Goal: Task Accomplishment & Management: Use online tool/utility

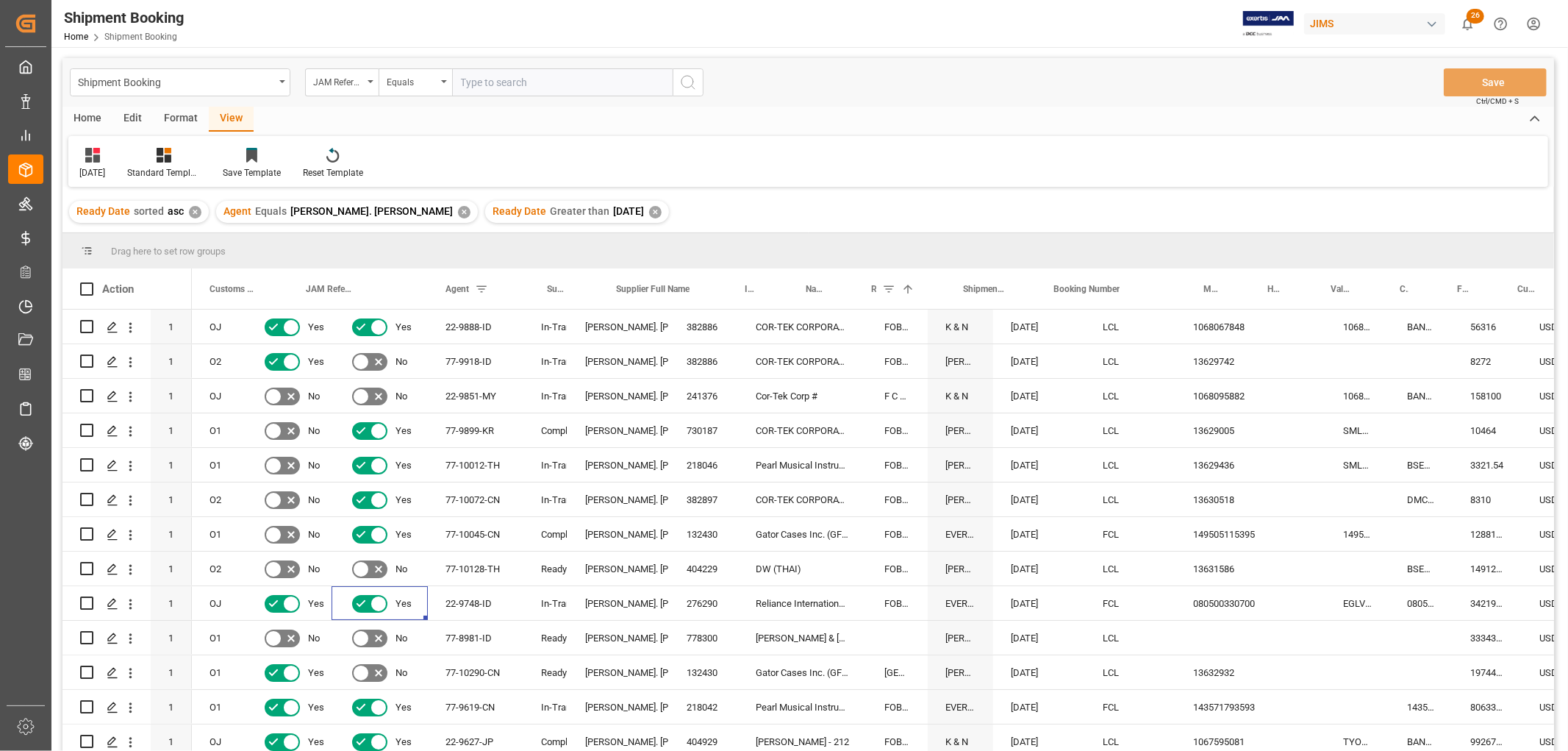
scroll to position [0, 140]
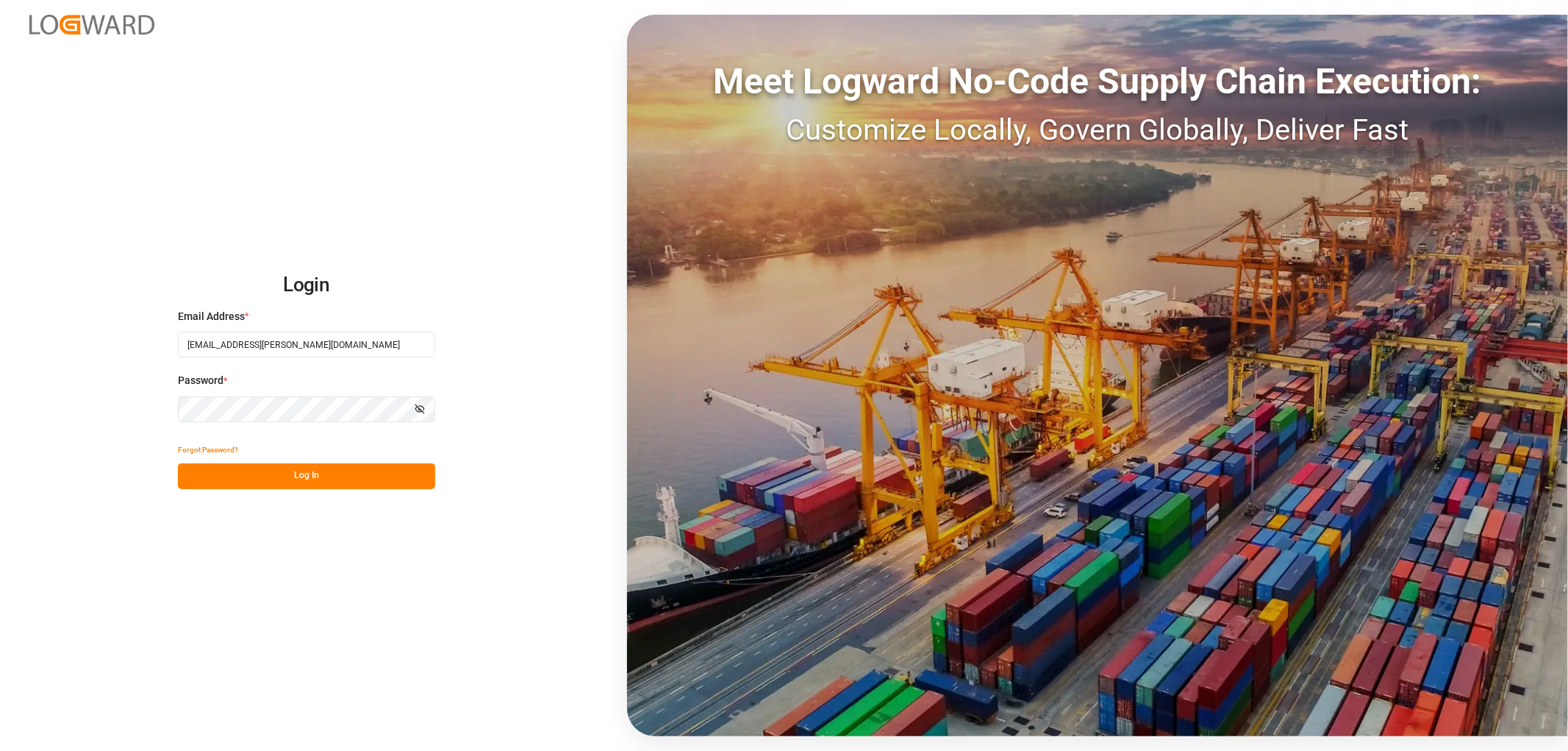
click at [253, 476] on button "Log In" at bounding box center [306, 476] width 258 height 26
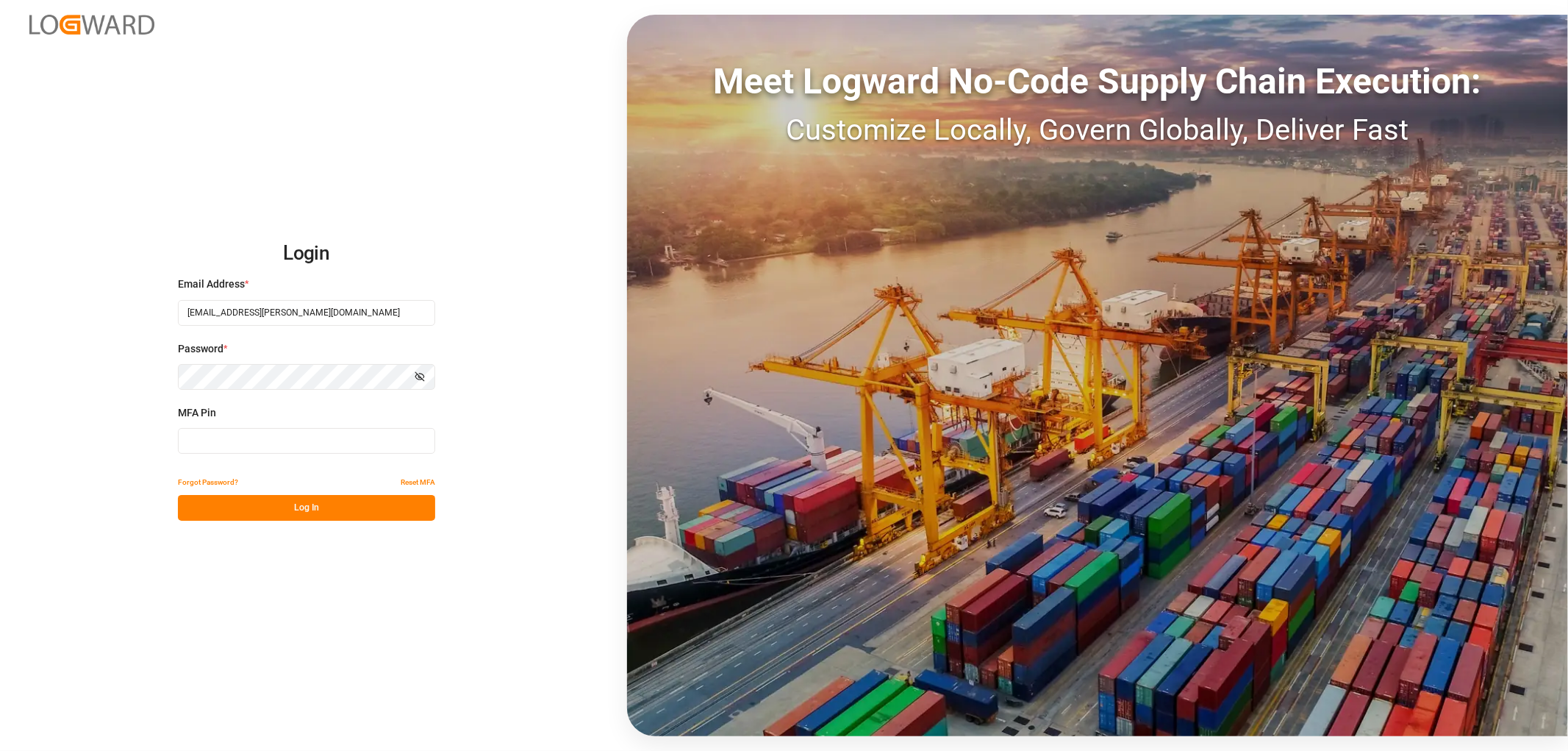
click at [213, 445] on input at bounding box center [306, 440] width 258 height 26
type input "772832"
click at [220, 500] on button "Log In" at bounding box center [306, 507] width 258 height 26
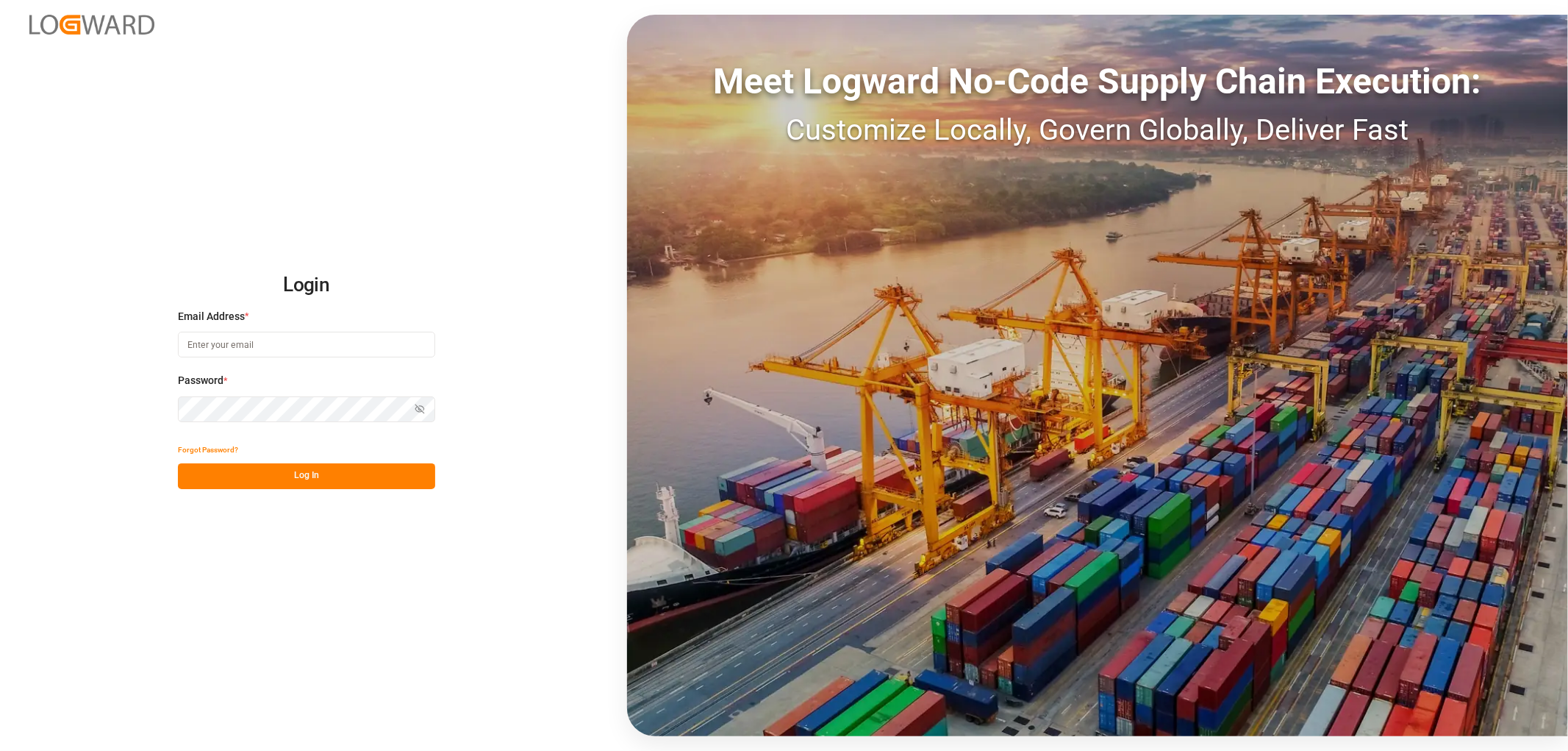
type input "shyamala.mantha@jamindustries.com"
click at [219, 480] on button "Log In" at bounding box center [306, 476] width 258 height 26
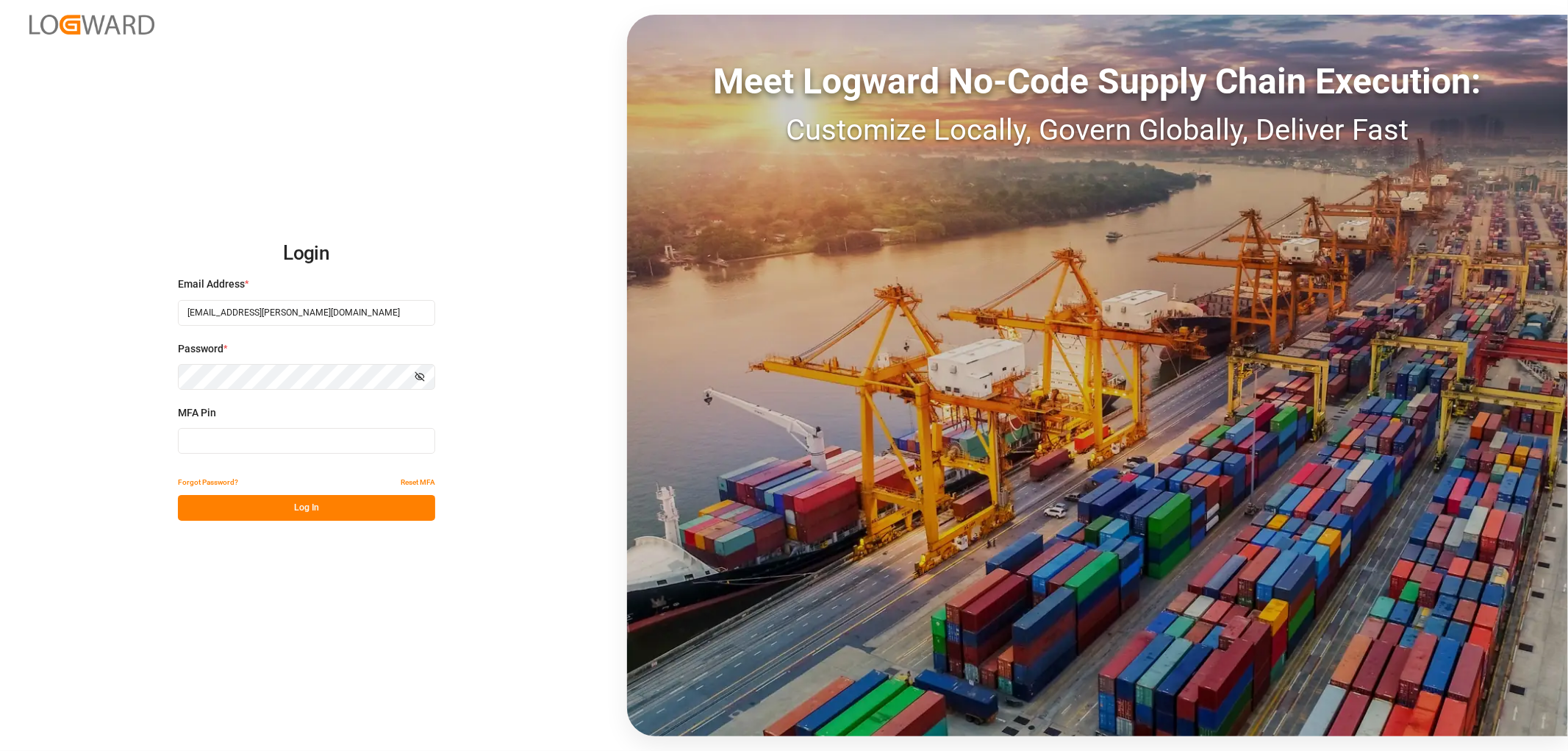
click at [217, 439] on input at bounding box center [306, 440] width 258 height 26
type input "772832"
click at [239, 505] on button "Log In" at bounding box center [306, 507] width 258 height 26
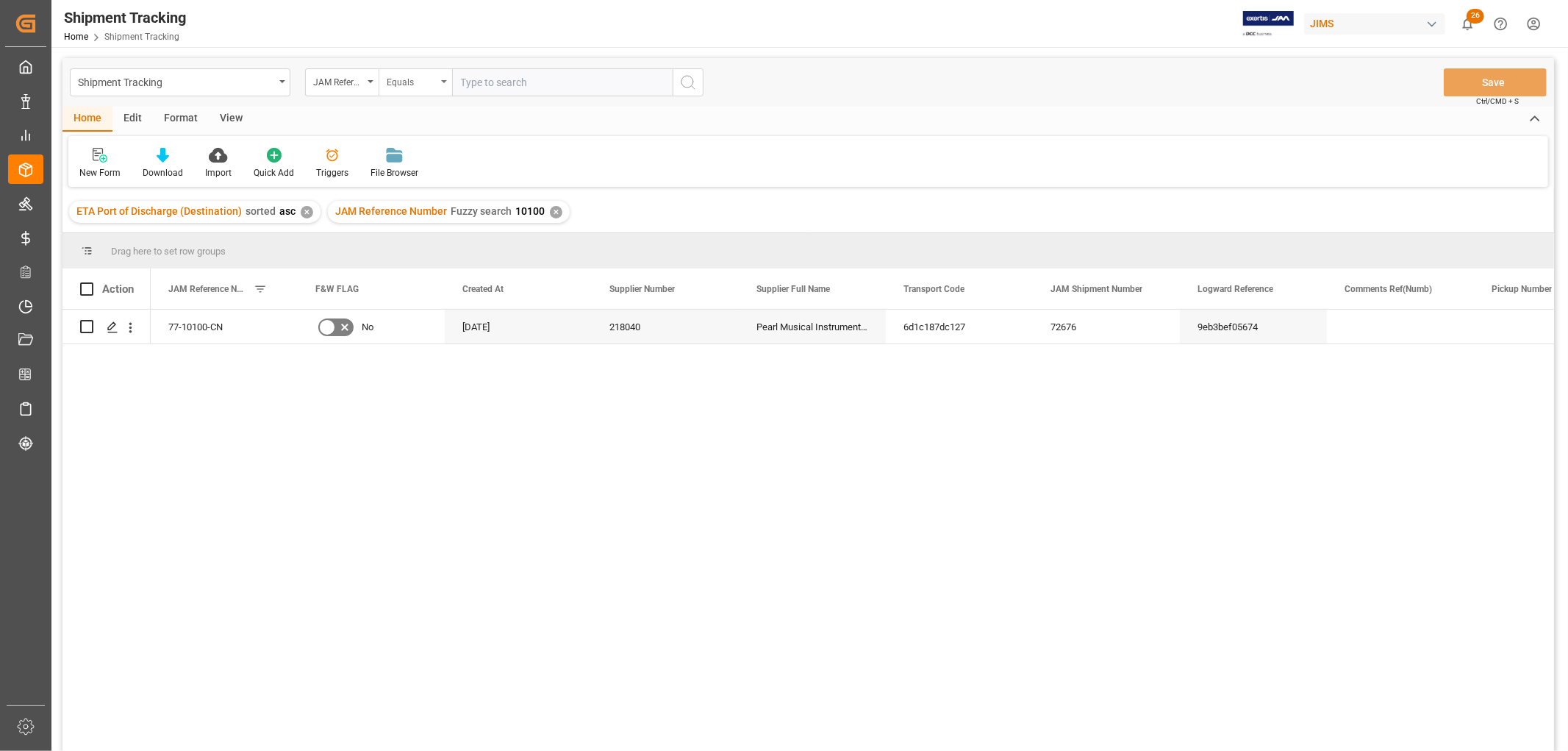
click at [449, 80] on div "Equals" at bounding box center [415, 82] width 73 height 28
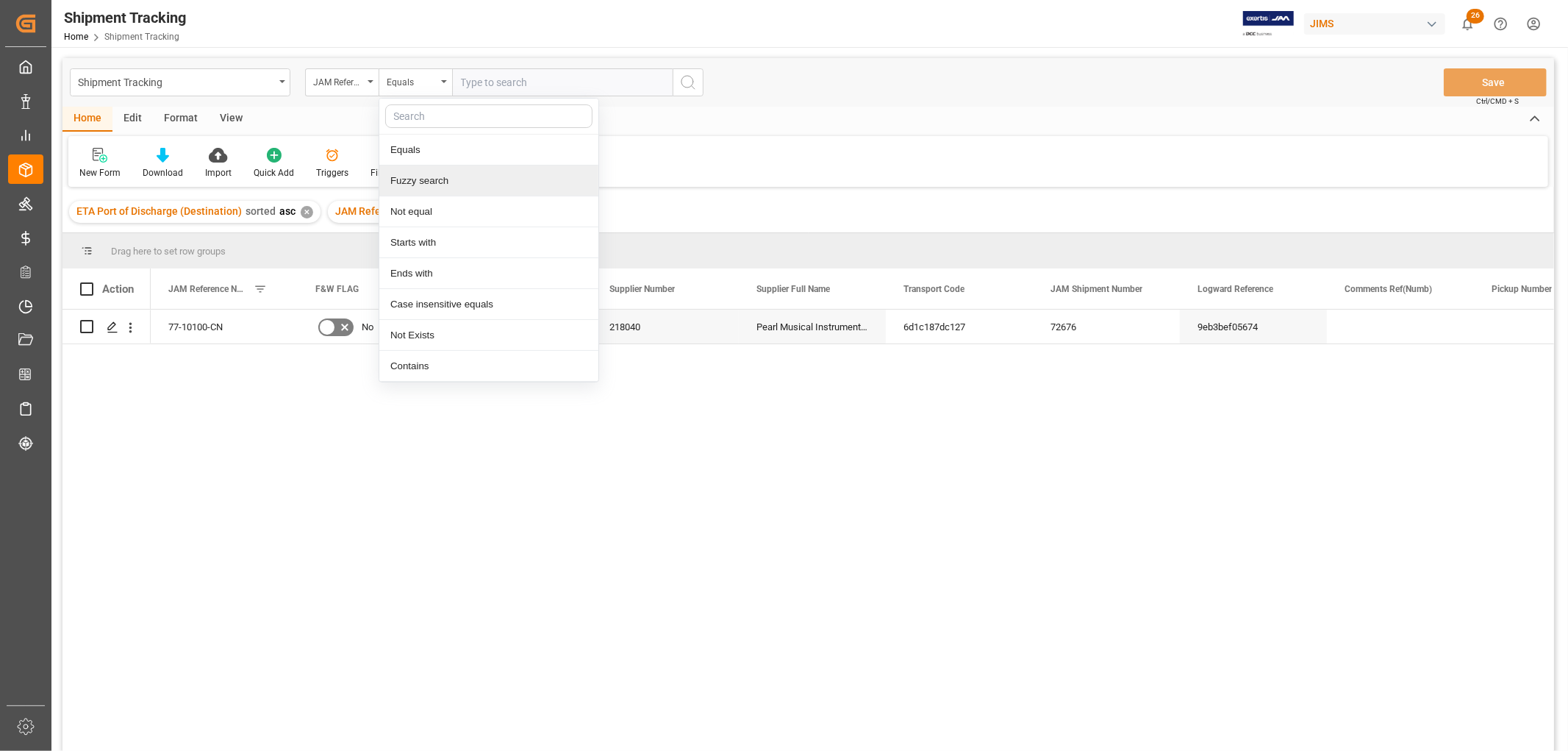
click at [424, 182] on div "Fuzzy search" at bounding box center [488, 181] width 219 height 31
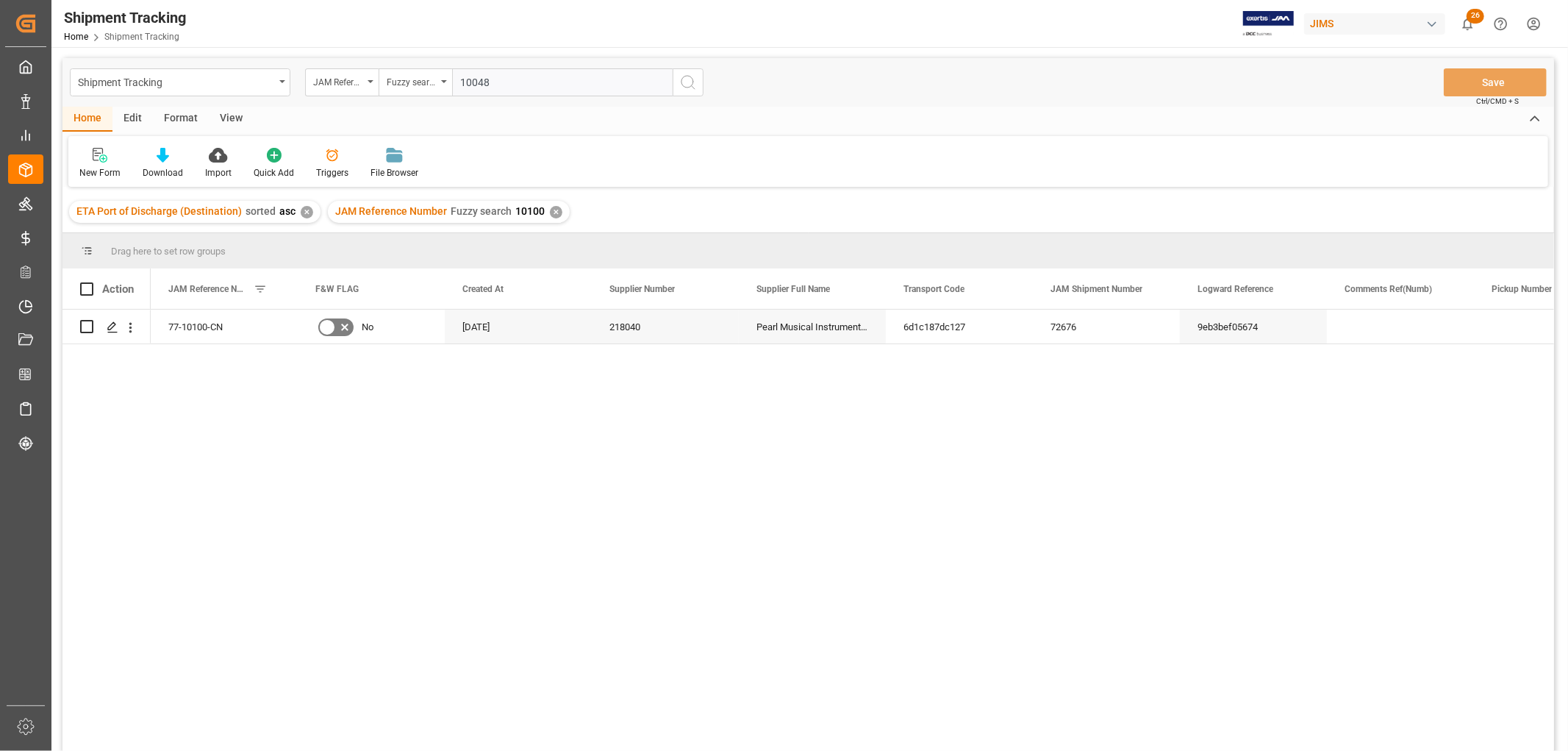
type input "10048"
click at [686, 81] on icon "search button" at bounding box center [688, 82] width 18 height 18
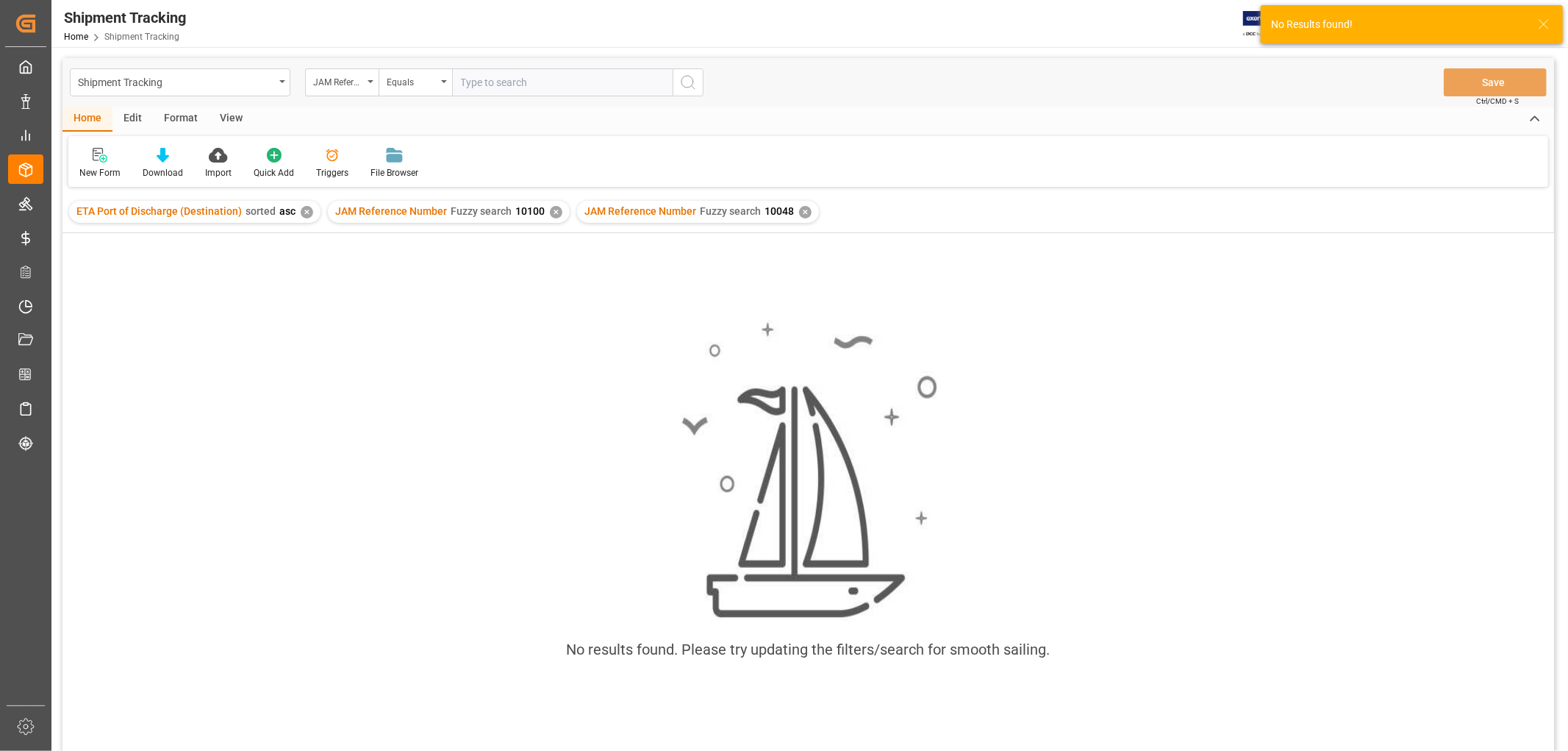
click at [552, 210] on div "✕" at bounding box center [556, 212] width 12 height 12
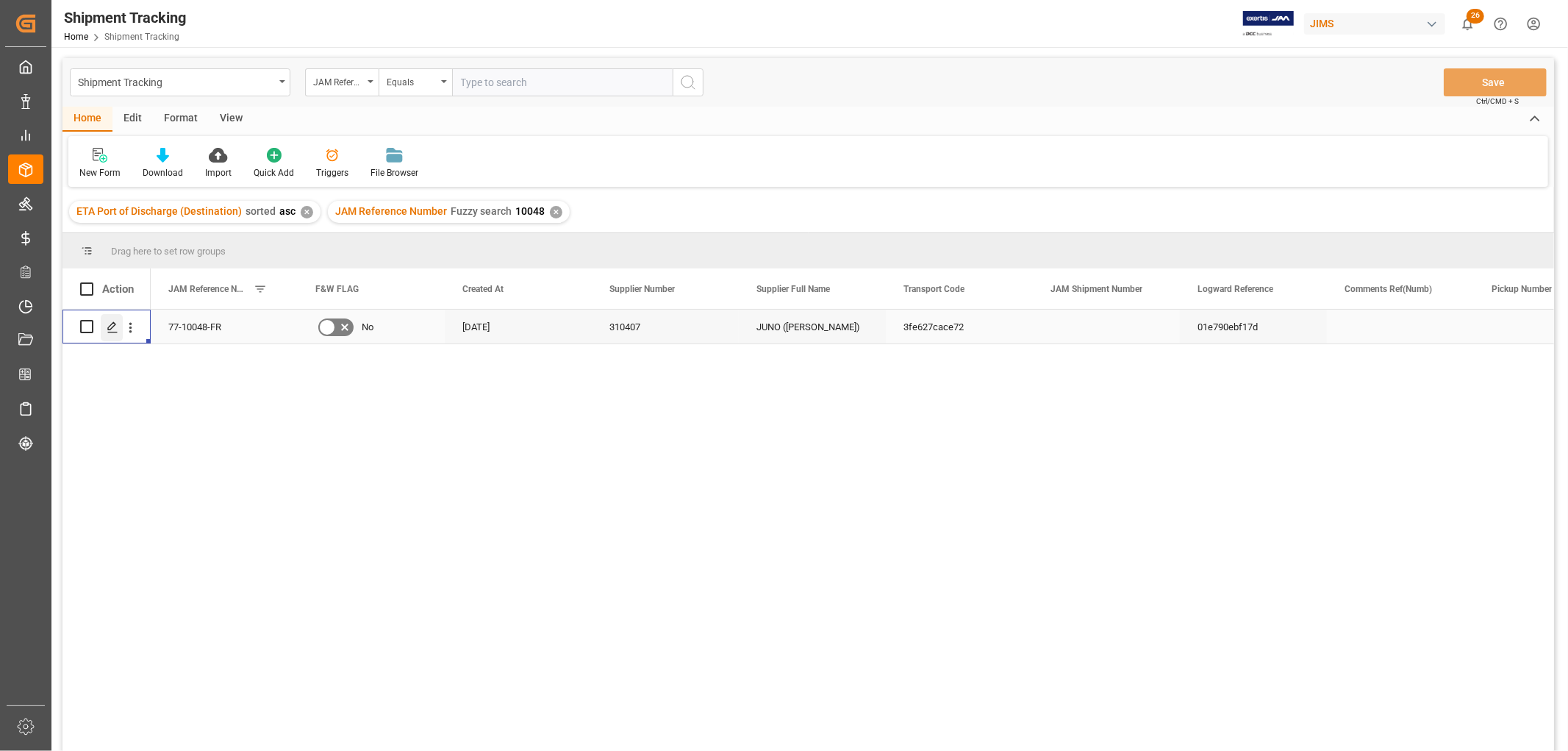
click at [116, 327] on icon "Press SPACE to select this row." at bounding box center [112, 327] width 12 height 12
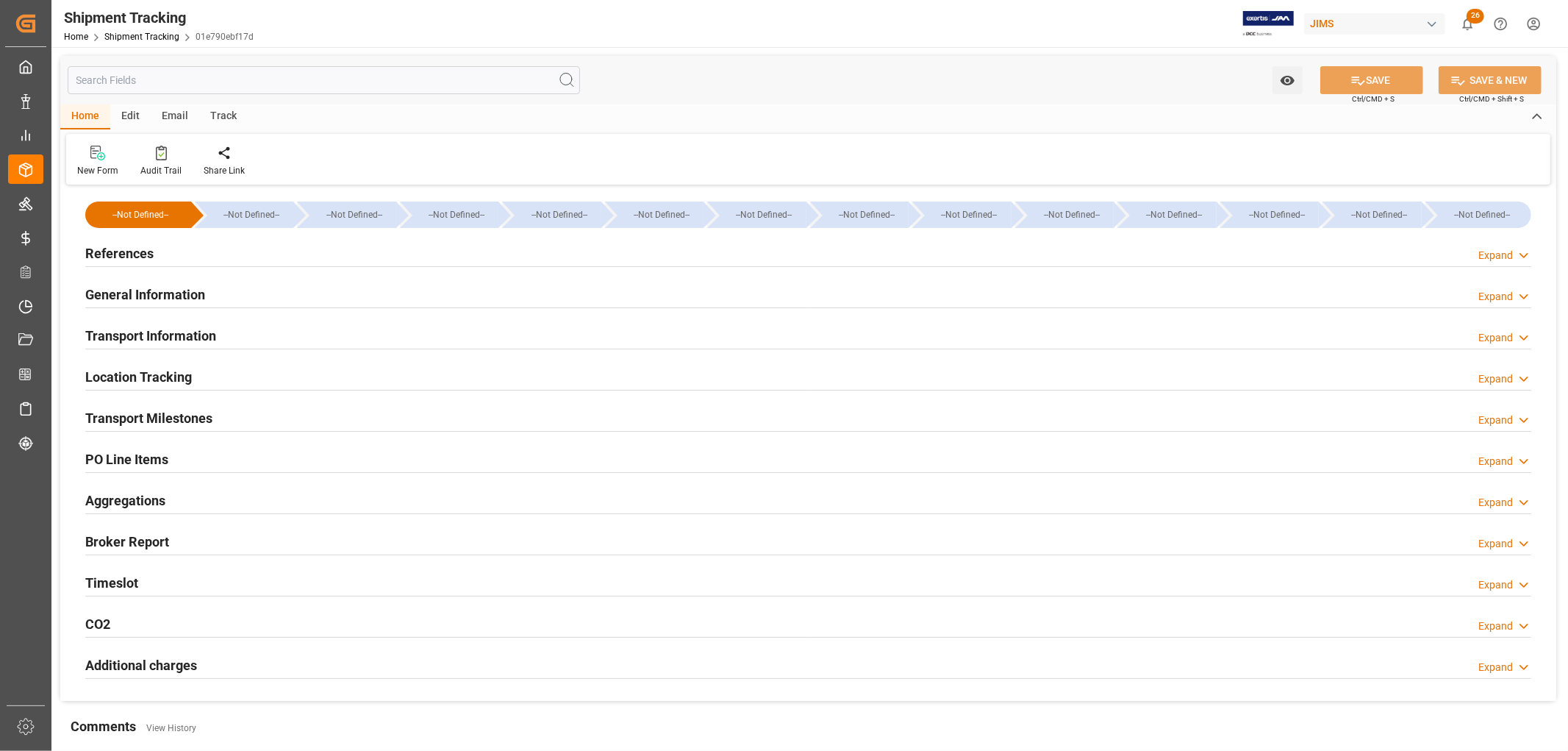
type input "07-10-2025"
click at [125, 252] on h2 "References" at bounding box center [119, 253] width 68 height 19
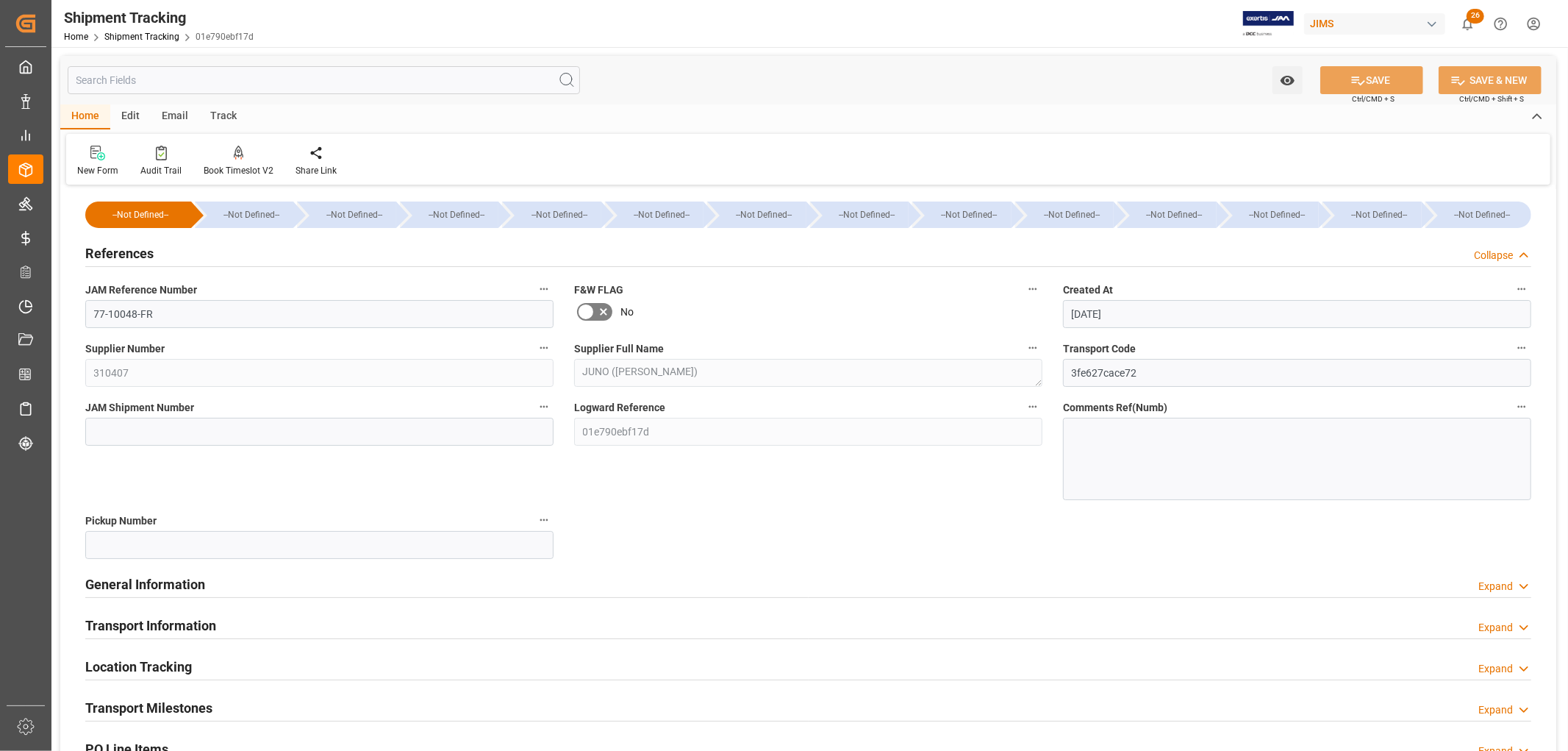
click at [121, 254] on h2 "References" at bounding box center [119, 253] width 68 height 19
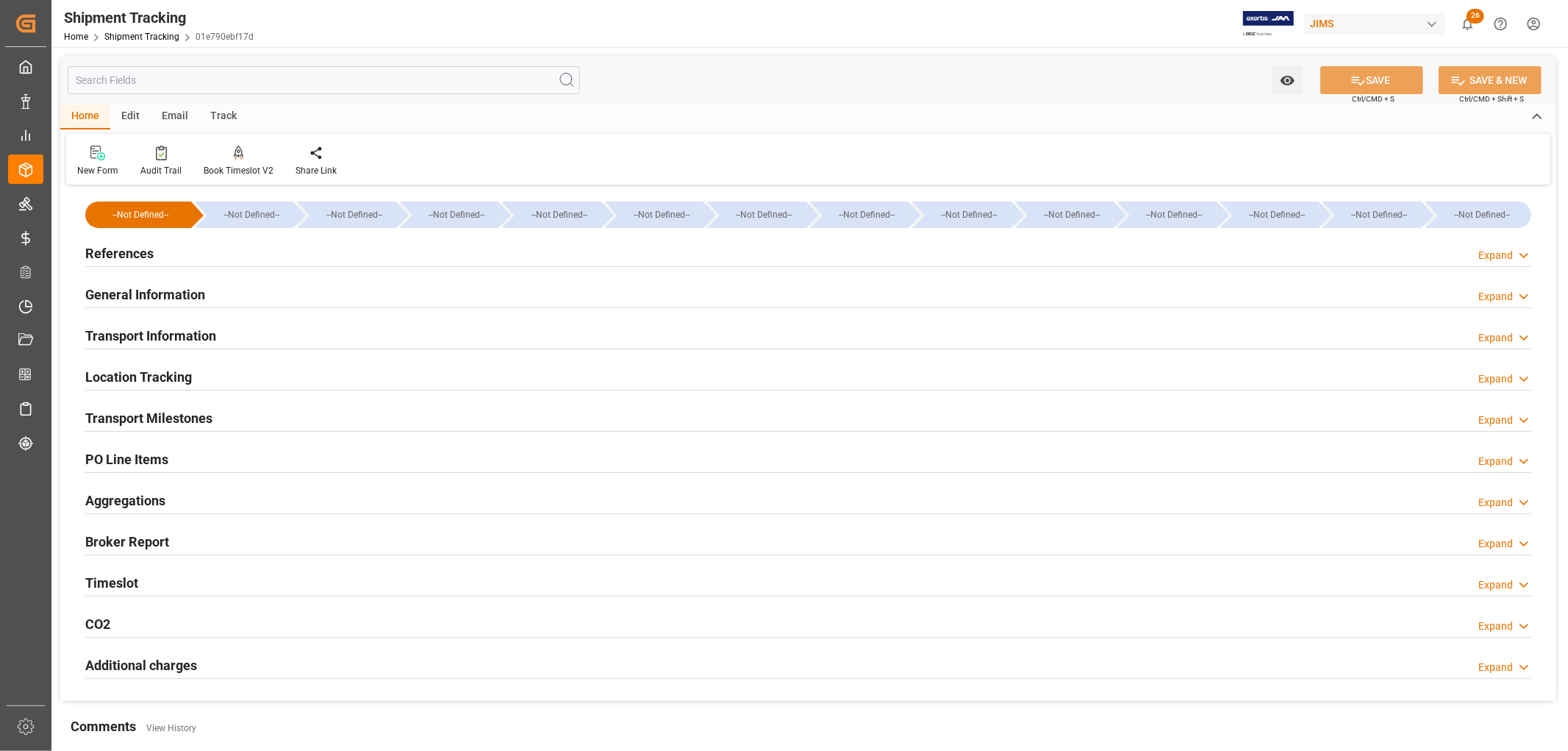
click at [121, 254] on h2 "References" at bounding box center [119, 253] width 68 height 19
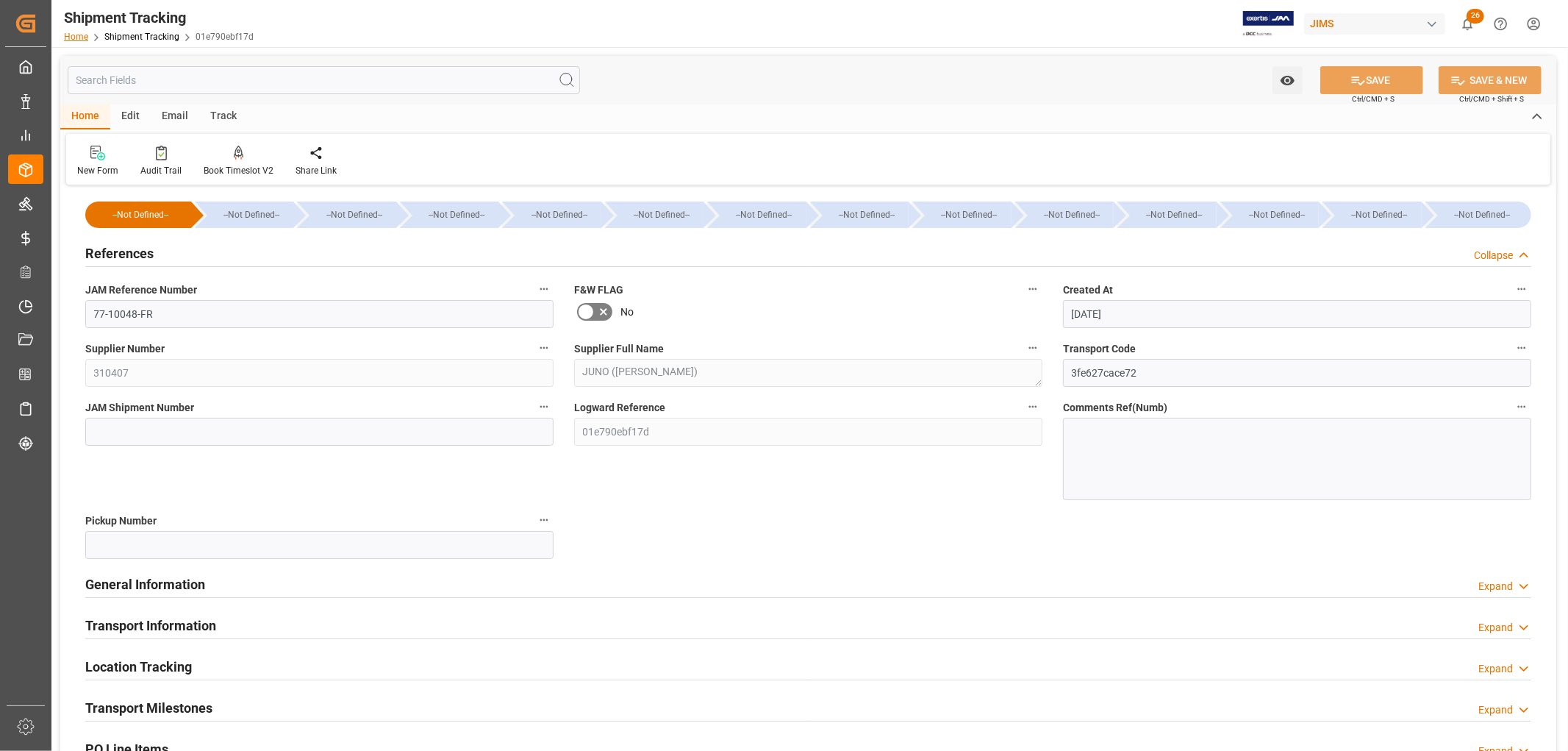
click at [78, 35] on link "Home" at bounding box center [75, 37] width 24 height 11
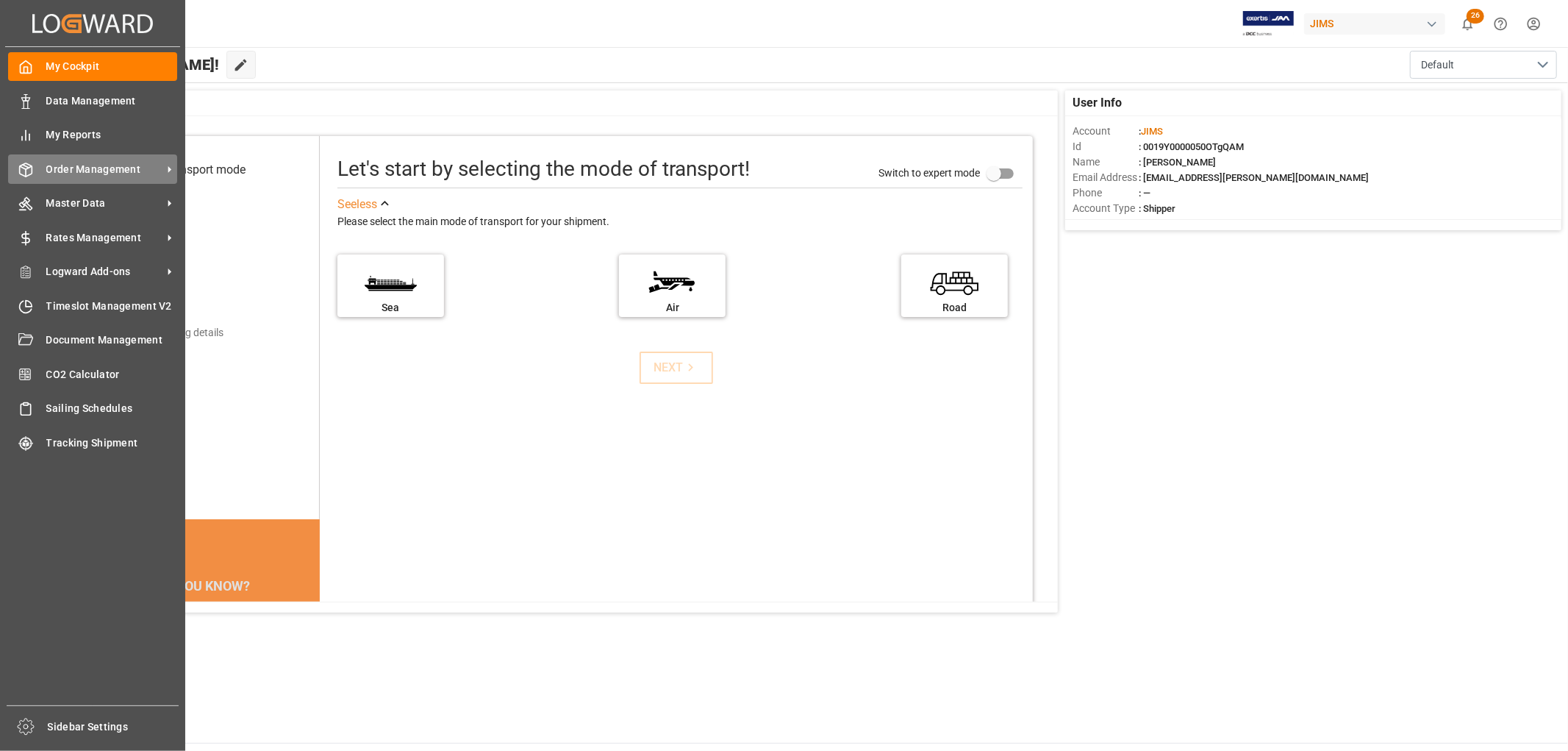
click at [112, 163] on span "Order Management" at bounding box center [104, 169] width 116 height 15
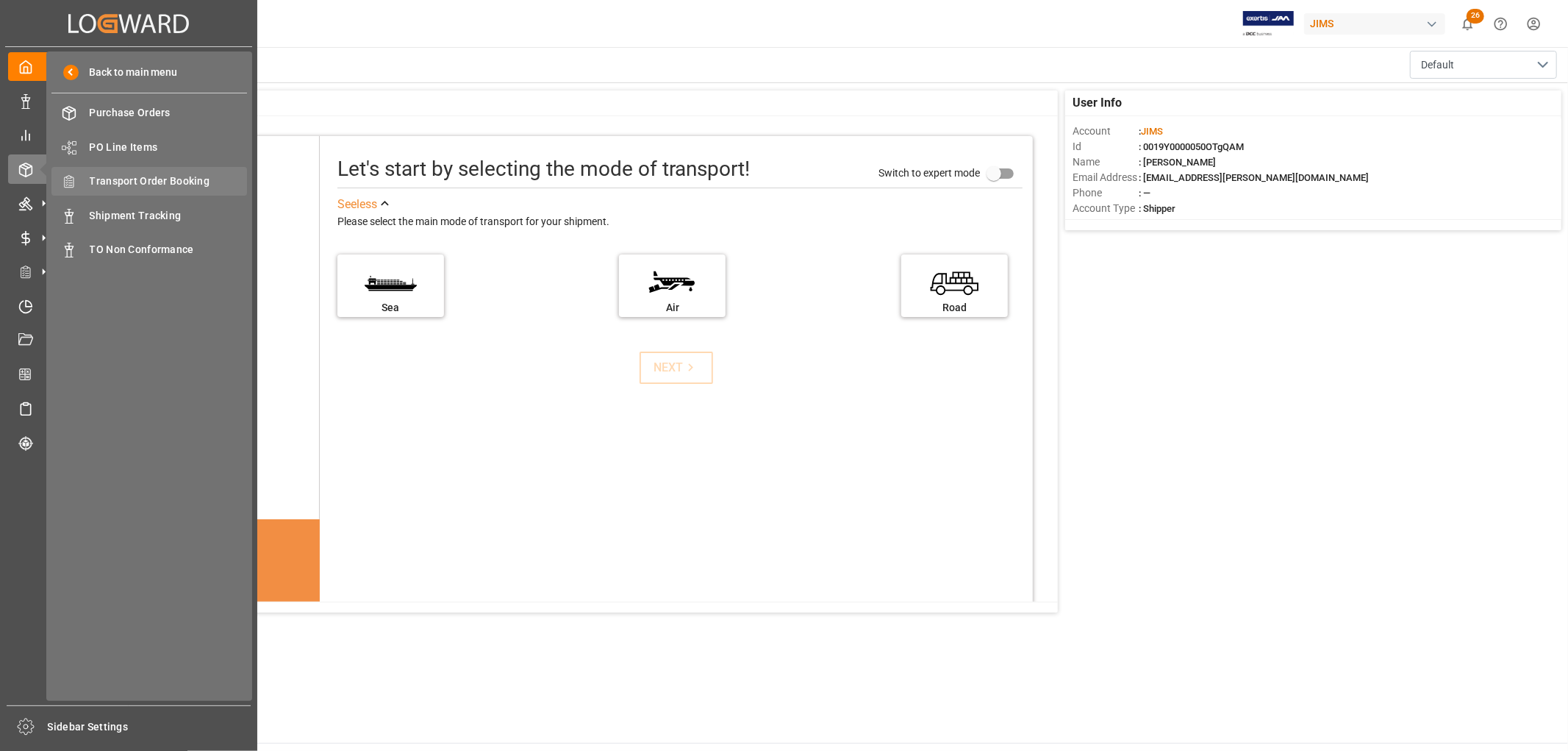
click at [176, 175] on span "Transport Order Booking" at bounding box center [168, 181] width 158 height 15
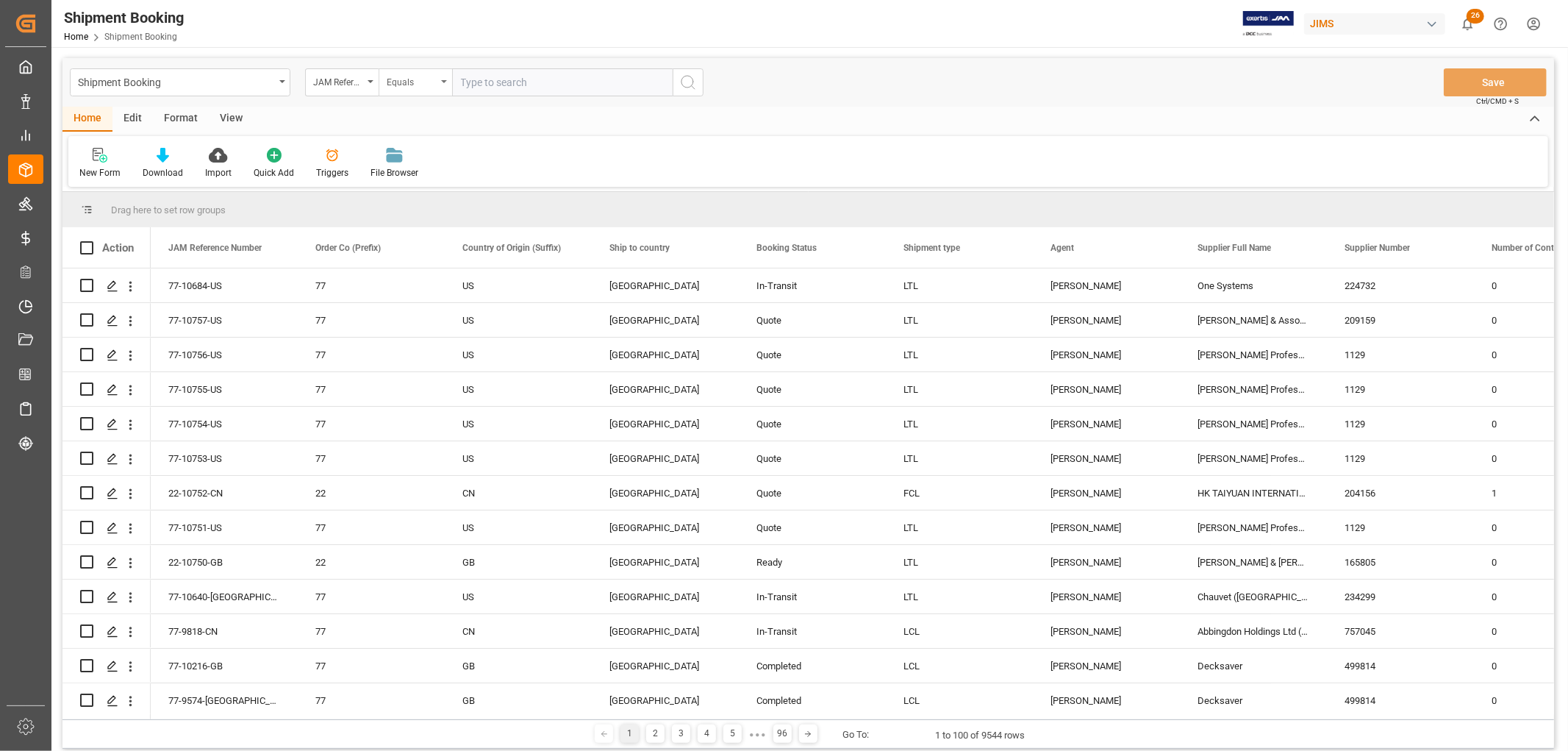
click at [446, 83] on div "Equals" at bounding box center [415, 82] width 73 height 28
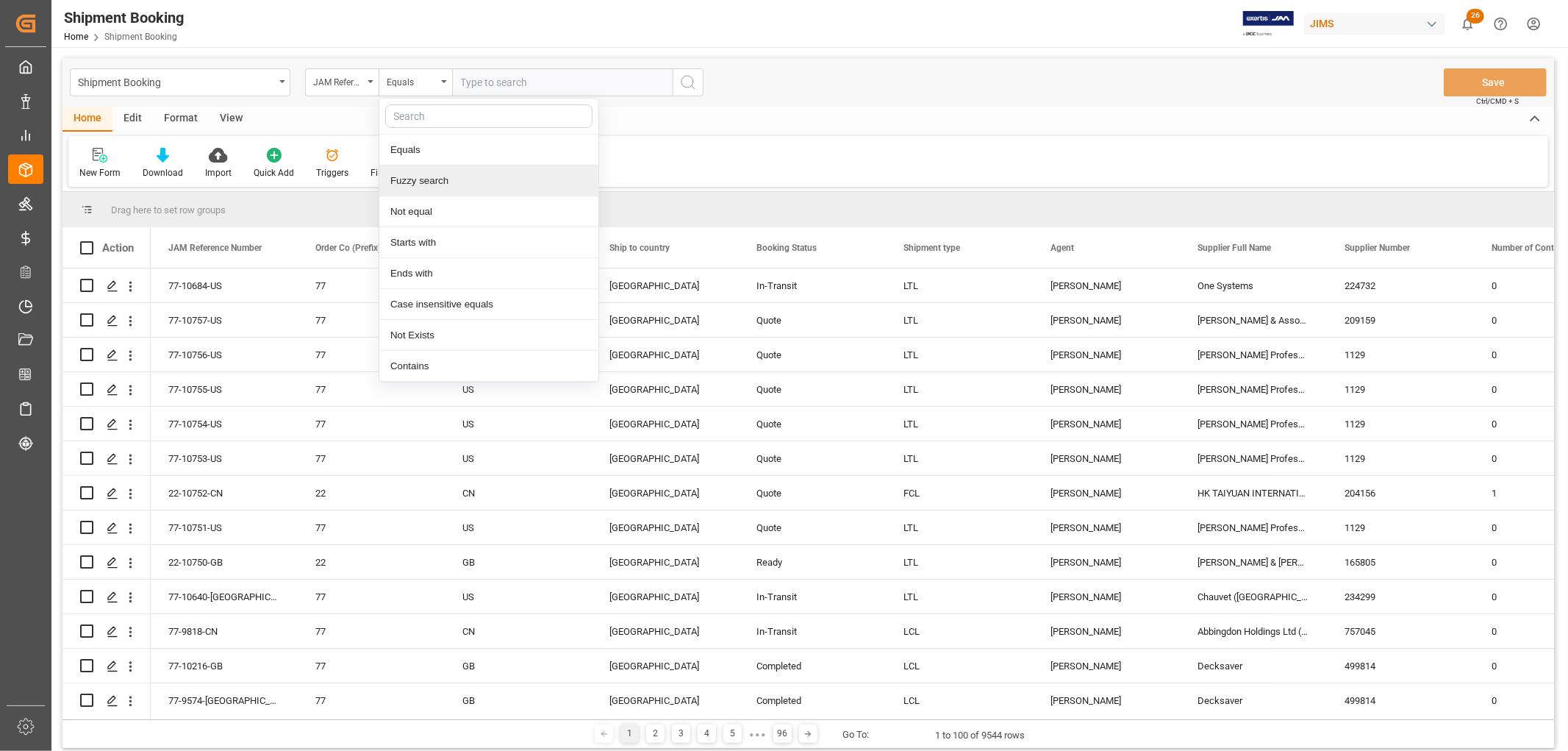
click at [423, 175] on div "Fuzzy search" at bounding box center [488, 181] width 219 height 31
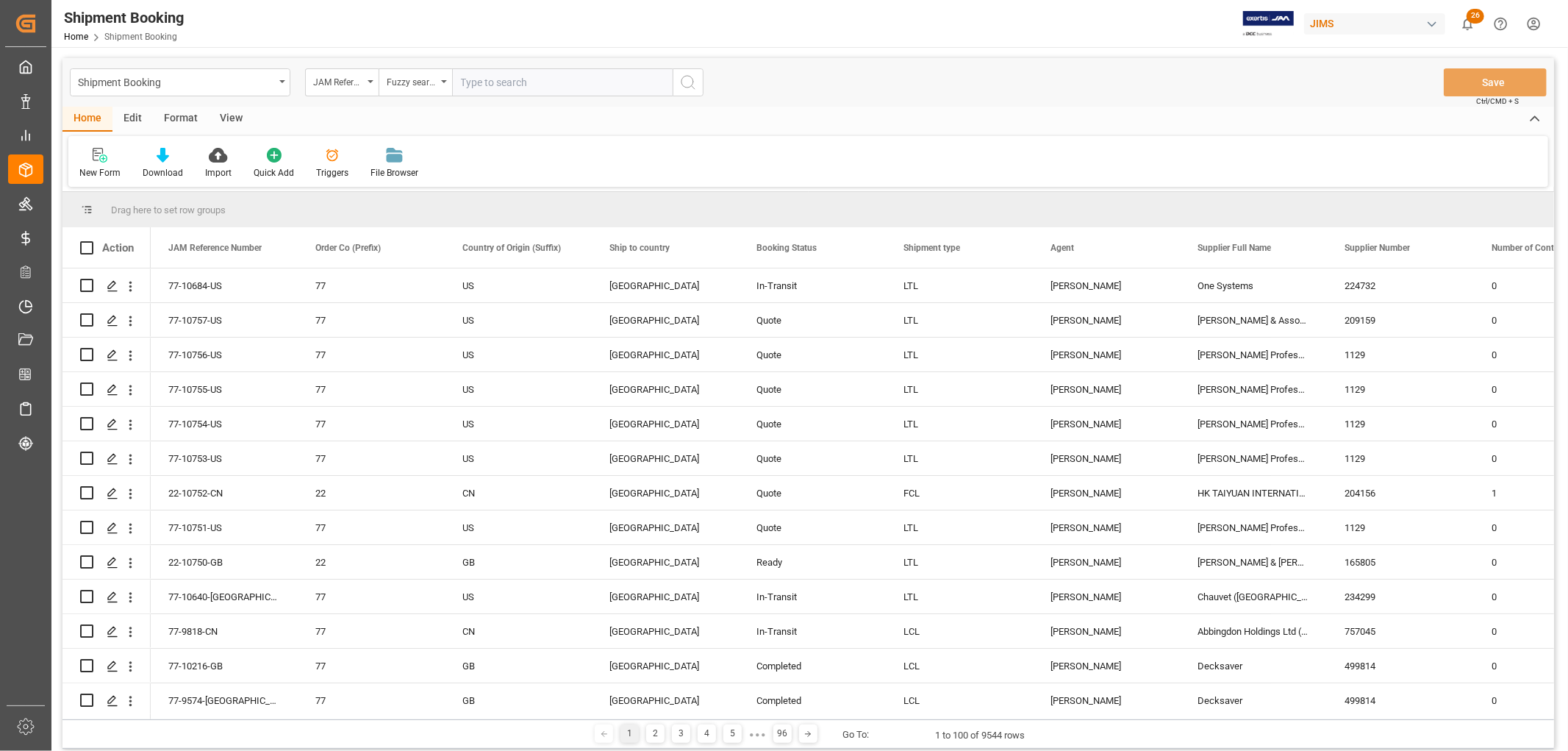
click at [479, 86] on input "text" at bounding box center [562, 82] width 220 height 28
type input "10048"
click at [691, 89] on icon "search button" at bounding box center [688, 82] width 18 height 18
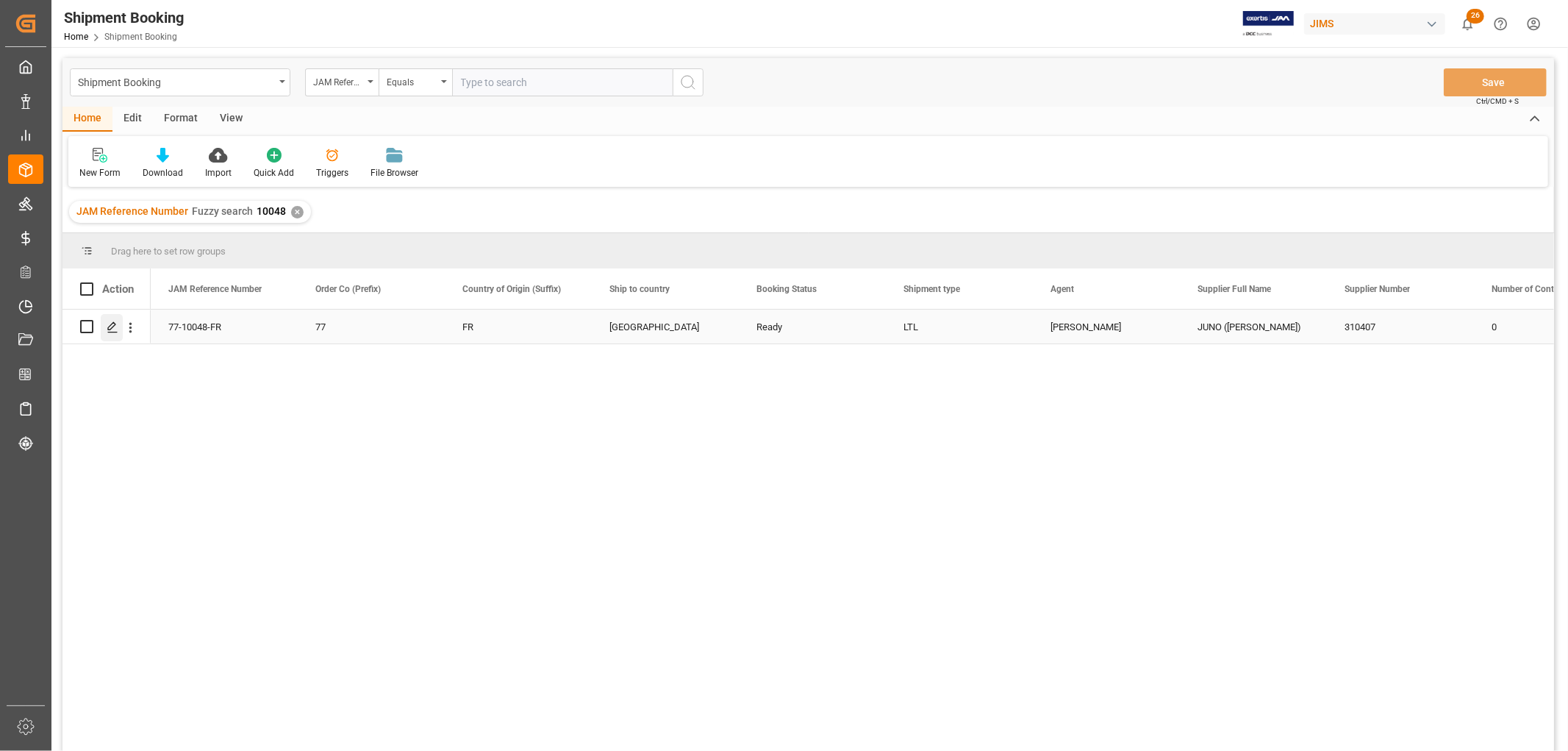
click at [116, 328] on icon "Press SPACE to select this row." at bounding box center [112, 327] width 12 height 12
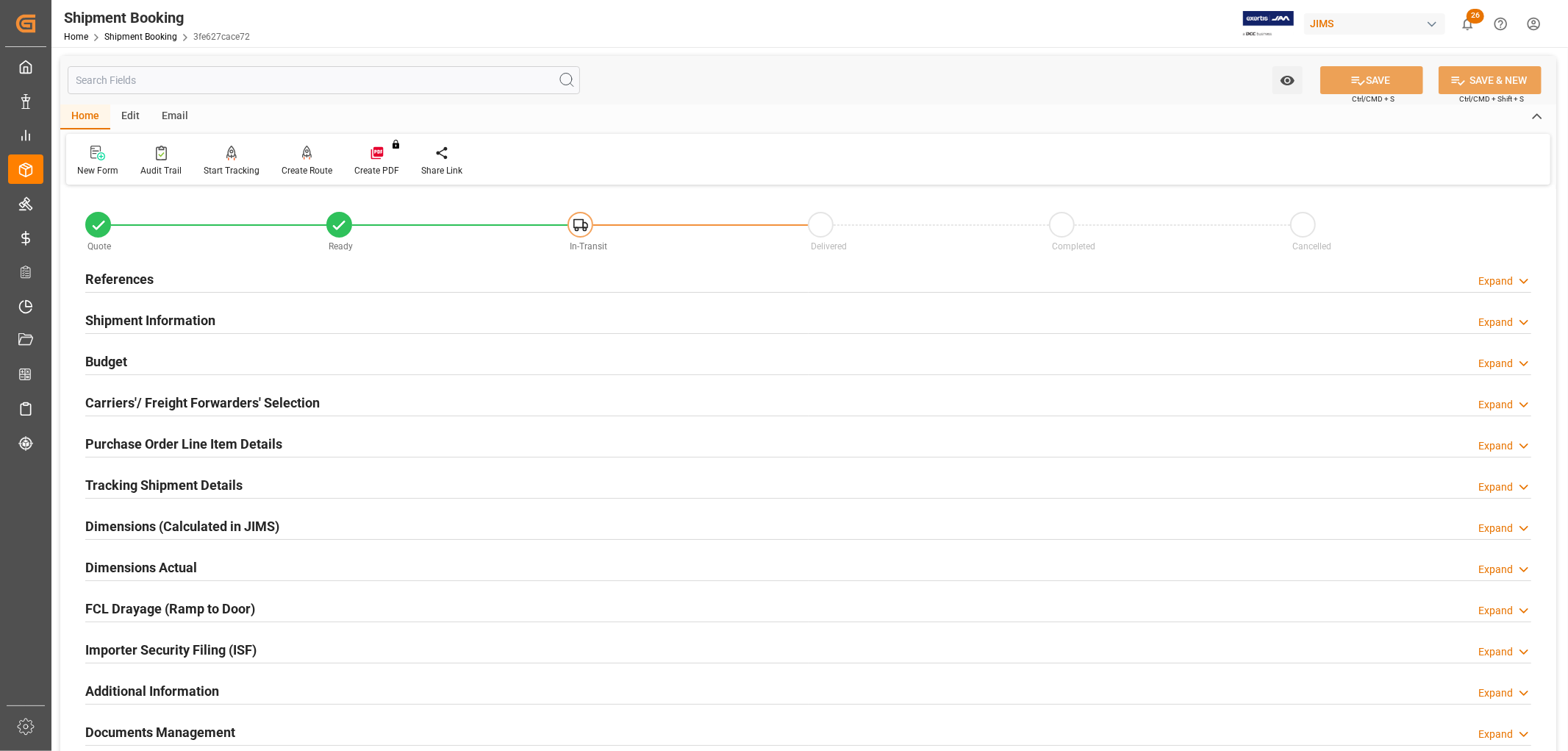
click at [115, 280] on h2 "References" at bounding box center [119, 279] width 68 height 19
